Goal: Task Accomplishment & Management: Manage account settings

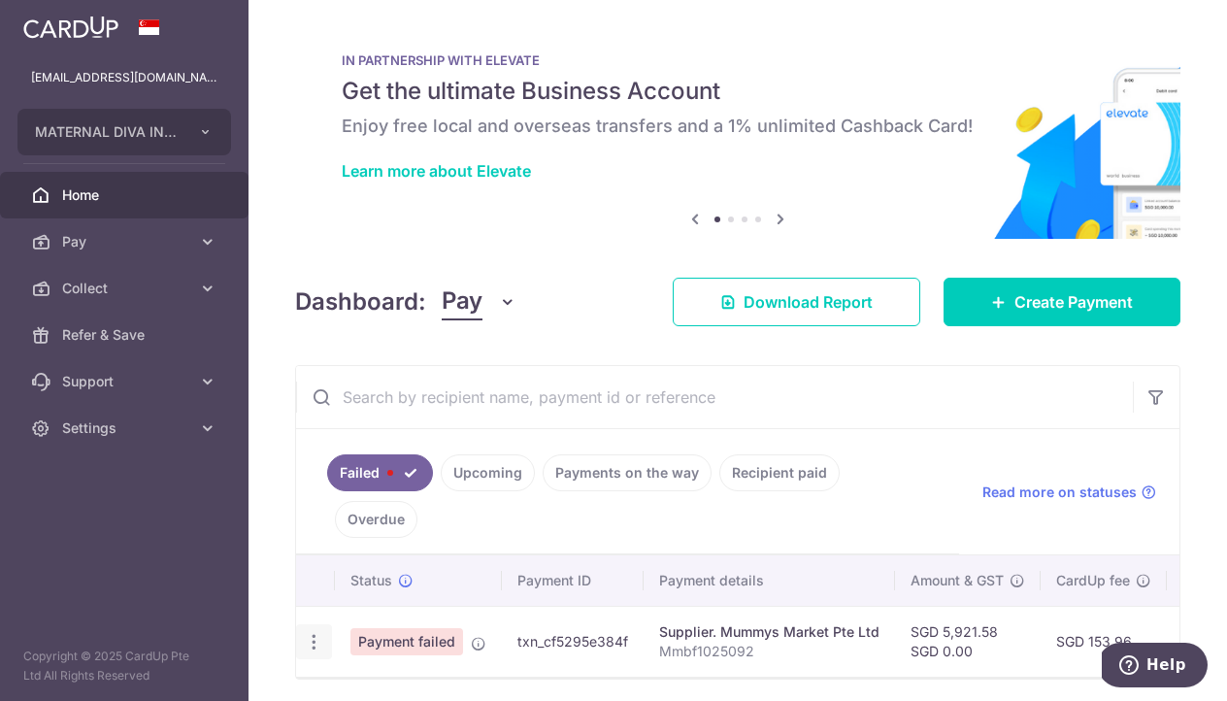
click at [309, 632] on icon "button" at bounding box center [314, 642] width 20 height 20
click at [561, 606] on td "txn_cf5295e384f" at bounding box center [573, 641] width 142 height 71
click at [410, 628] on span "Payment failed" at bounding box center [406, 641] width 113 height 27
click at [310, 632] on icon "button" at bounding box center [314, 642] width 20 height 20
click at [586, 673] on div "Status Payment ID Payment details Amount & GST CardUp fee Total amt. Charge dat…" at bounding box center [737, 652] width 883 height 195
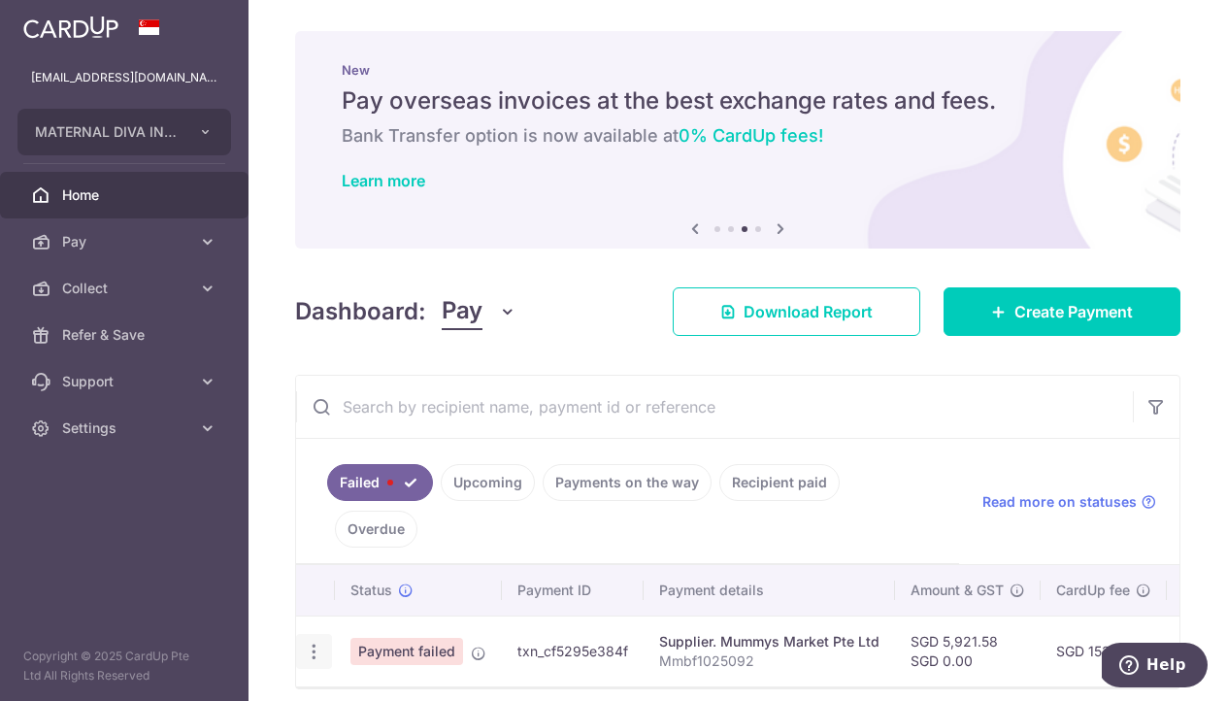
click at [308, 642] on icon "button" at bounding box center [314, 652] width 20 height 20
click at [358, 693] on span "Update payment" at bounding box center [417, 704] width 132 height 23
radio input "true"
type input "5,921.58"
type input "0.00"
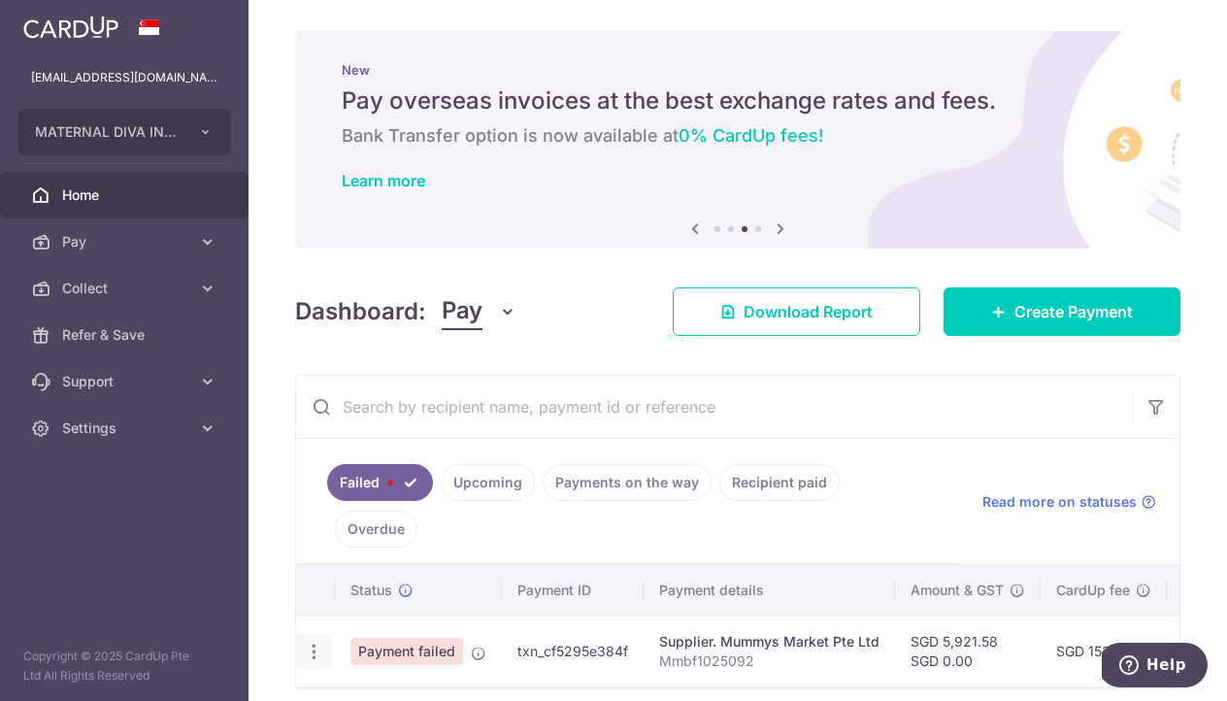
type input "Mmbf1025092"
type input "MM092"
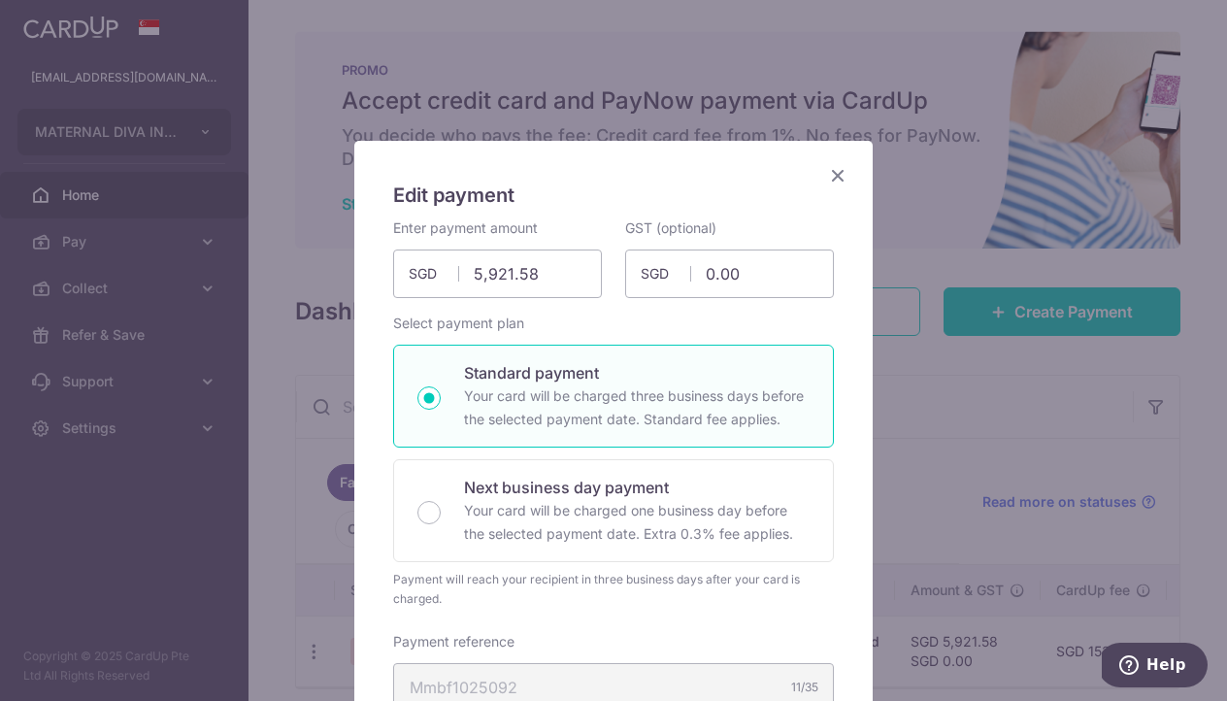
click at [838, 177] on icon "Close" at bounding box center [837, 175] width 23 height 24
